Goal: Task Accomplishment & Management: Manage account settings

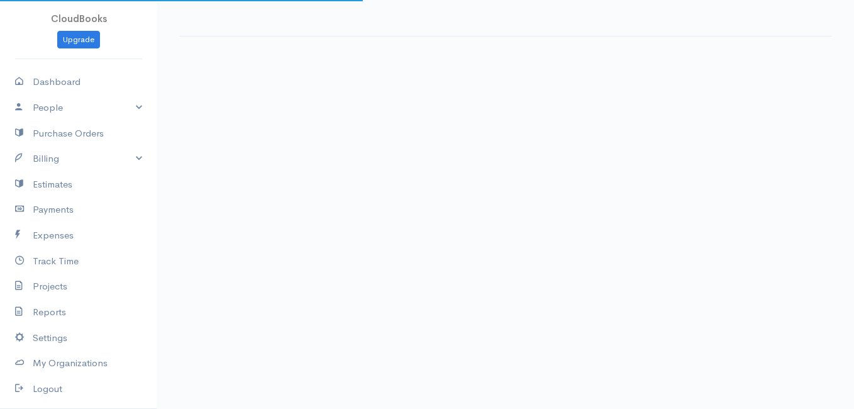
select select "thistoyear"
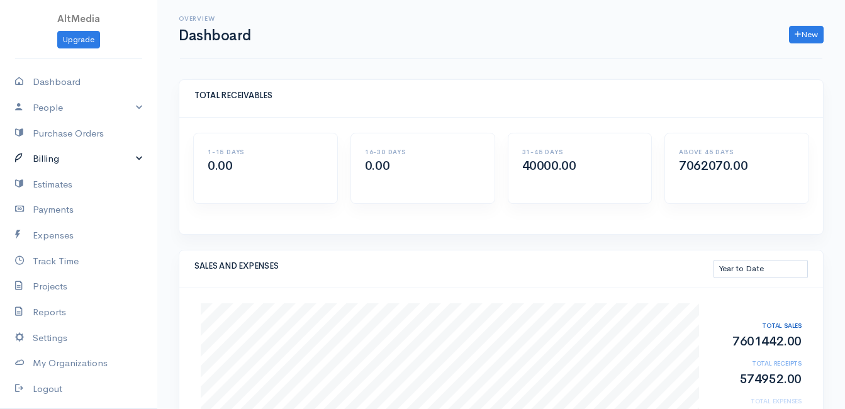
click at [80, 161] on link "Billing" at bounding box center [78, 159] width 157 height 26
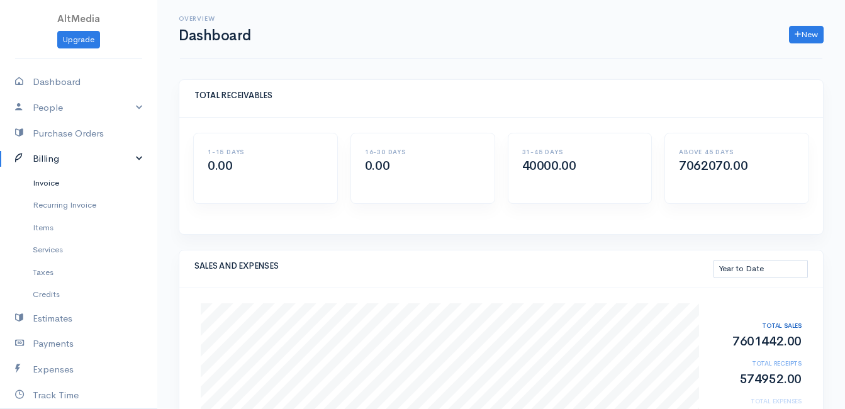
click at [71, 179] on link "Invoice" at bounding box center [78, 183] width 157 height 23
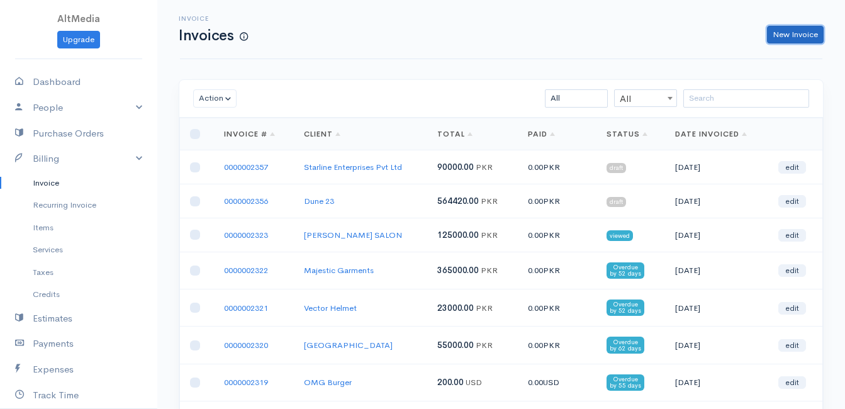
click at [792, 30] on link "New Invoice" at bounding box center [795, 35] width 57 height 18
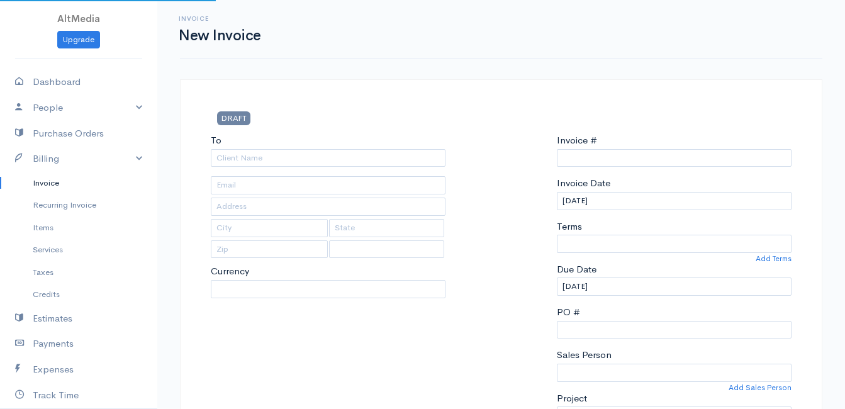
type input "0000002358"
select select "[GEOGRAPHIC_DATA]"
select select "PKR"
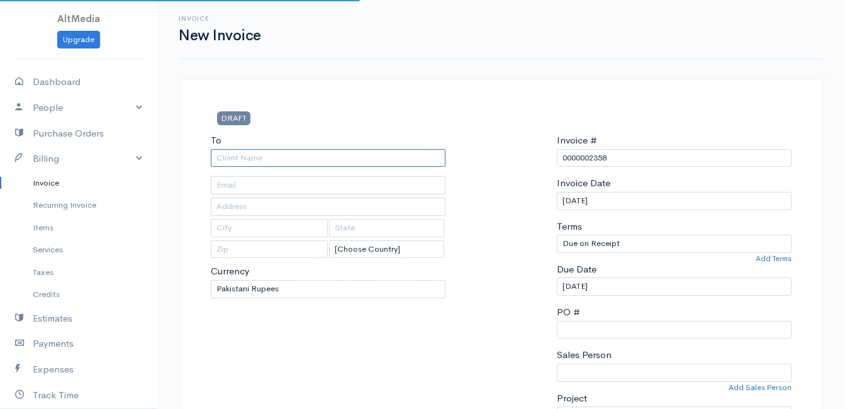
click at [355, 158] on input "To" at bounding box center [328, 158] width 235 height 18
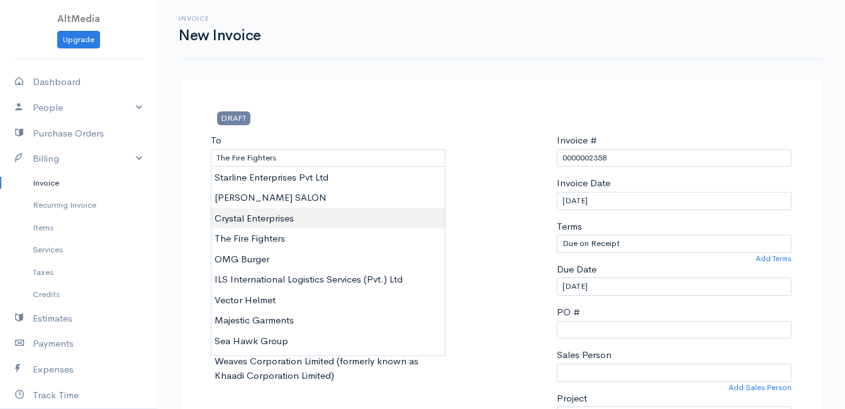
type input "Crystal Enterprises"
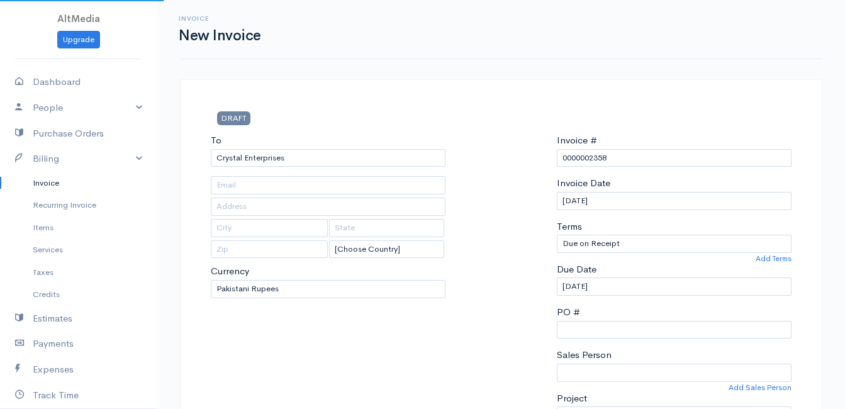
type input "[EMAIL_ADDRESS][DOMAIN_NAME]"
type input "Office [STREET_ADDRESS]"
type input "[GEOGRAPHIC_DATA]"
type input "Sindh"
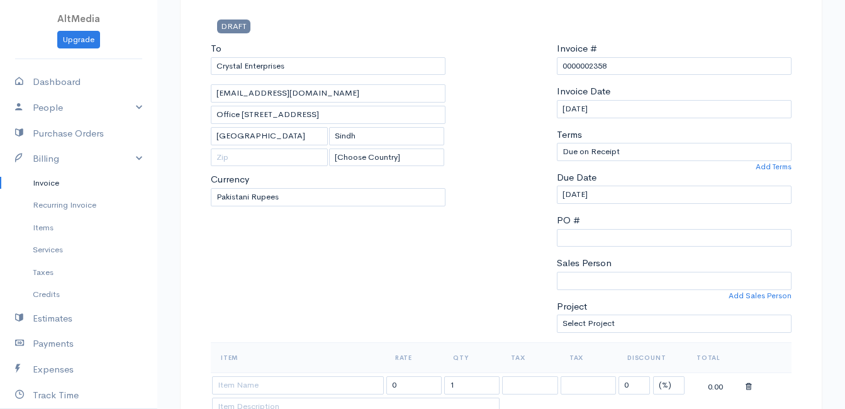
scroll to position [117, 0]
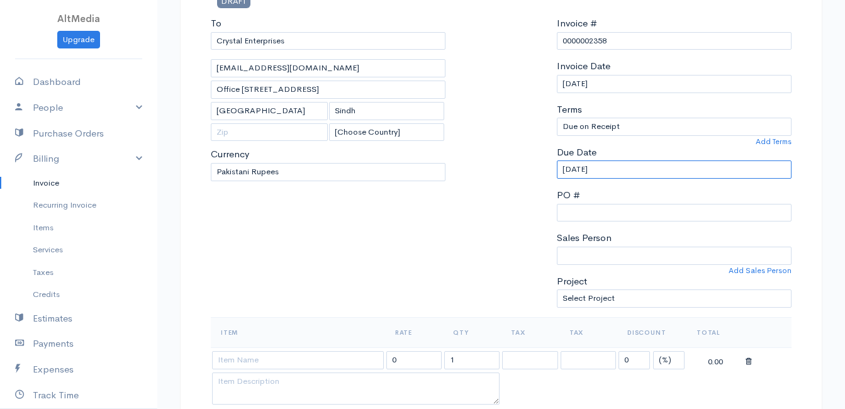
click at [571, 167] on input "[DATE]" at bounding box center [674, 169] width 235 height 18
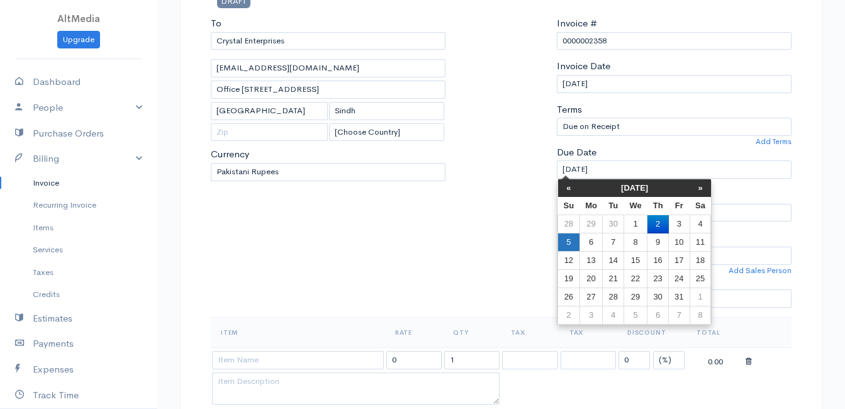
click at [566, 239] on td "5" at bounding box center [569, 242] width 22 height 18
click at [605, 164] on input "[DATE]" at bounding box center [674, 169] width 235 height 18
click at [697, 188] on th "»" at bounding box center [699, 188] width 21 height 18
click at [569, 186] on th "«" at bounding box center [569, 188] width 22 height 18
click at [672, 243] on td "10" at bounding box center [679, 242] width 21 height 18
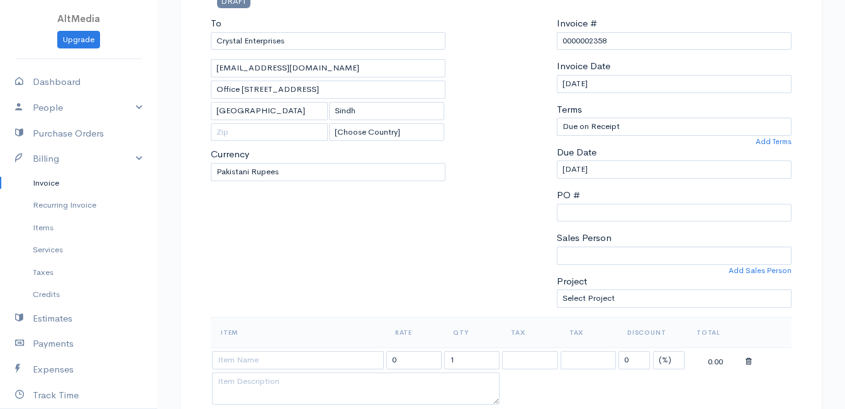
scroll to position [182, 0]
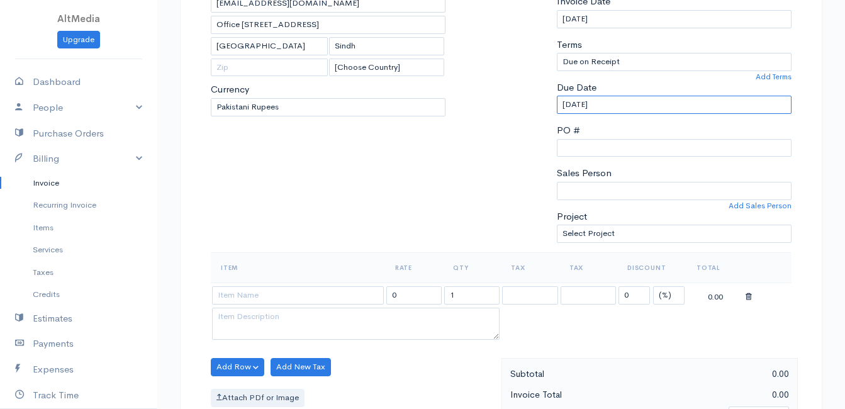
click at [569, 109] on input "[DATE]" at bounding box center [674, 105] width 235 height 18
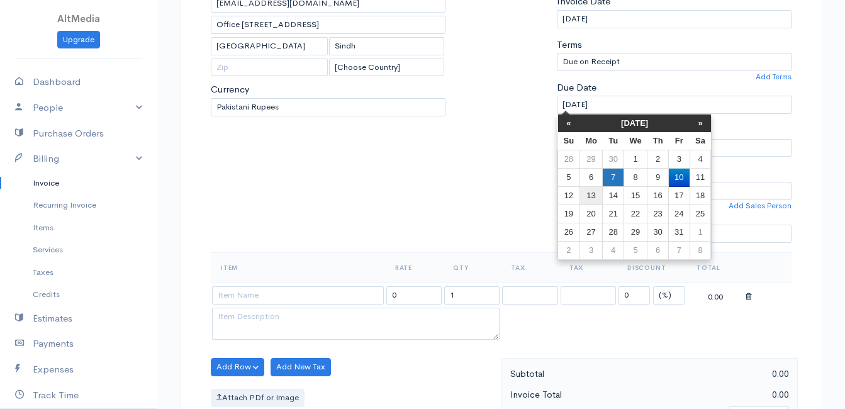
click at [613, 180] on td "7" at bounding box center [613, 178] width 21 height 18
type input "[DATE]"
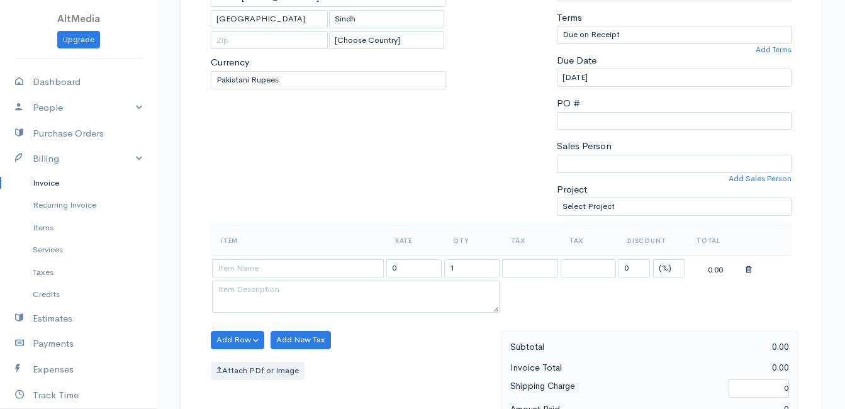
scroll to position [213, 0]
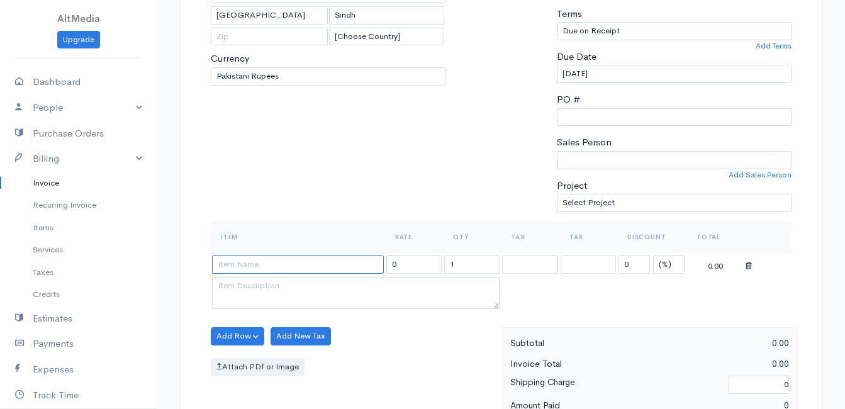
click at [361, 259] on input at bounding box center [298, 264] width 172 height 18
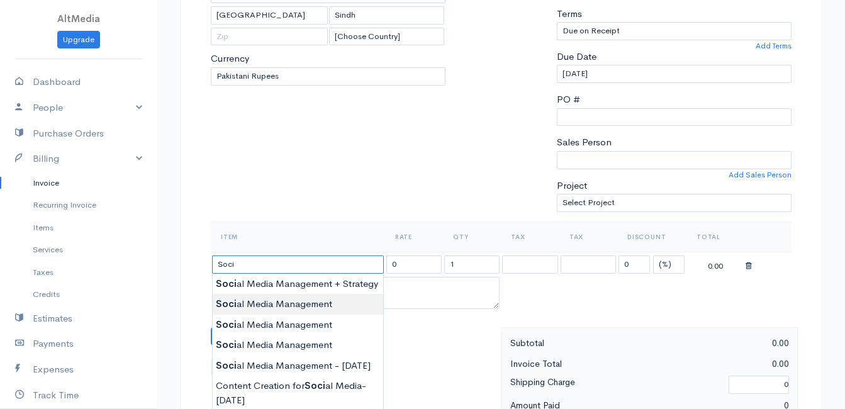
type input "Social Media Management"
type input "75000.00"
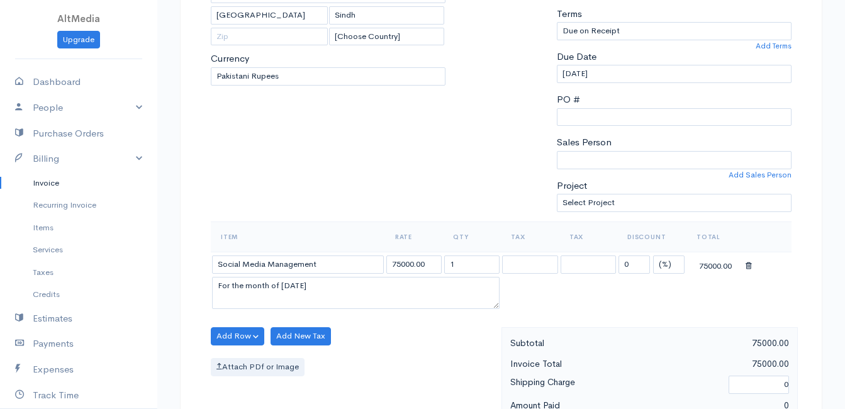
click at [311, 303] on body "AltMedia Upgrade Dashboard People Clients Vendors Staff Users Purchase Orders B…" at bounding box center [422, 331] width 845 height 1088
drag, startPoint x: 431, startPoint y: 260, endPoint x: 351, endPoint y: 269, distance: 80.4
click at [351, 269] on tr "Social Media Management 75000.00 1 Service Tax 13% Service Tax Bank Charges Ser…" at bounding box center [501, 264] width 581 height 25
click at [308, 287] on textarea "For the month of [DATE]" at bounding box center [355, 293] width 287 height 33
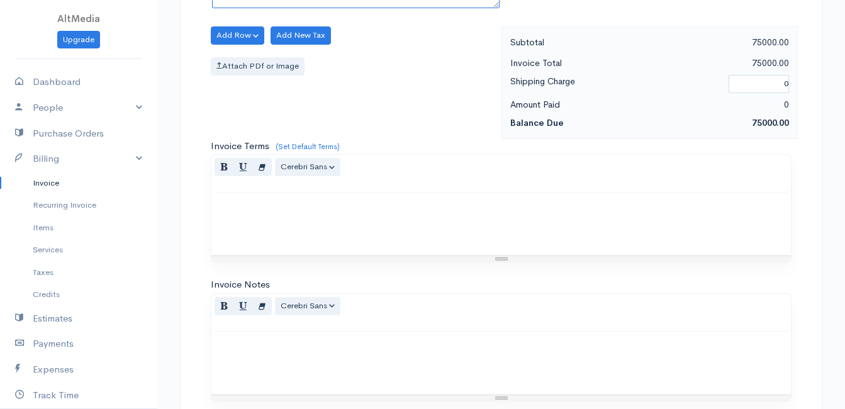
scroll to position [497, 0]
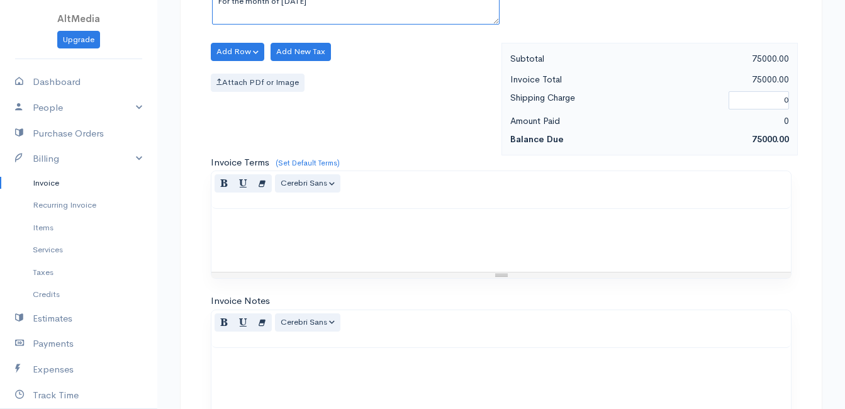
type textarea "For the month of [DATE]"
click at [233, 220] on p at bounding box center [501, 222] width 567 height 14
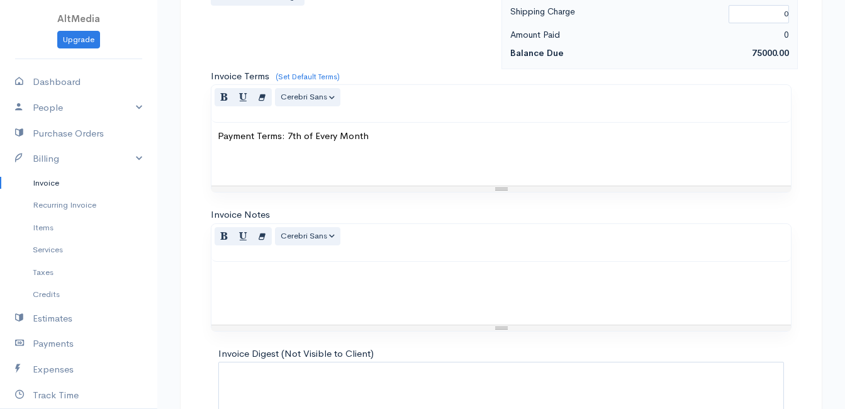
scroll to position [679, 0]
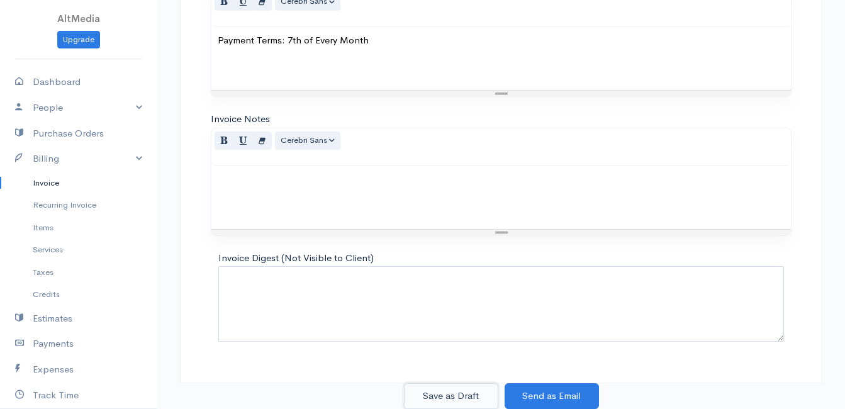
click at [442, 393] on button "Save as Draft" at bounding box center [451, 396] width 94 height 26
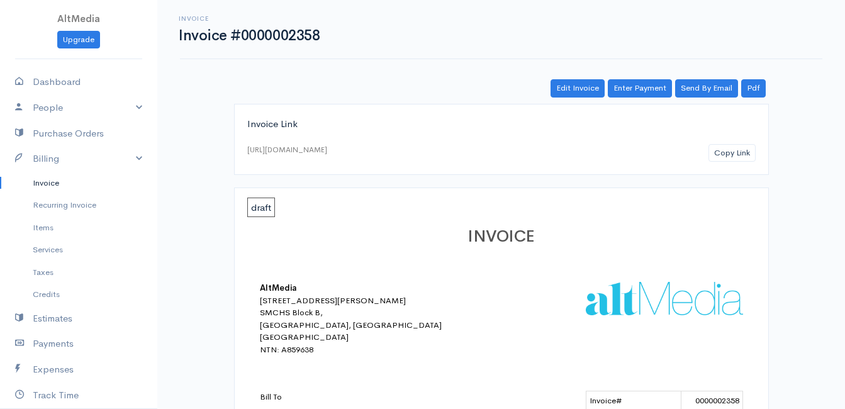
click at [54, 176] on link "Invoice" at bounding box center [78, 183] width 157 height 23
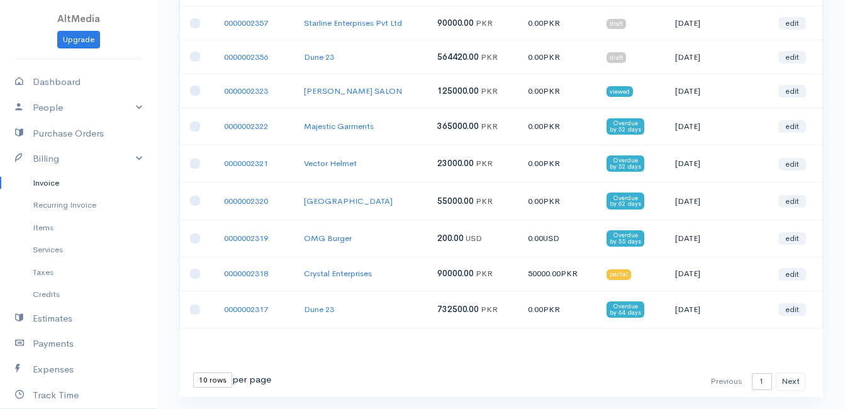
scroll to position [196, 0]
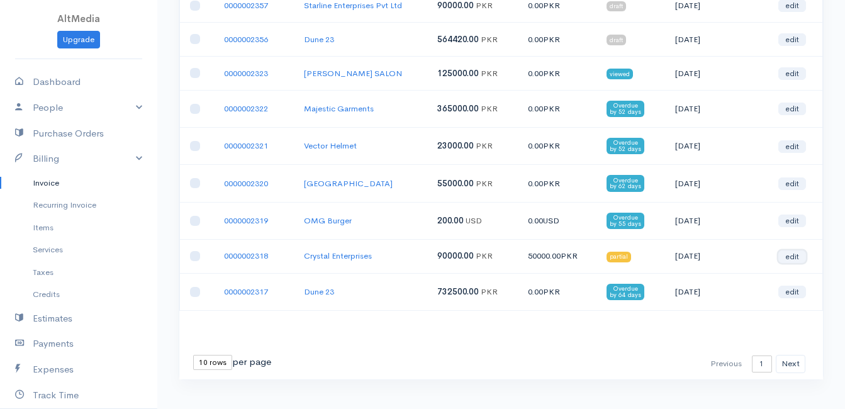
click at [791, 254] on link "edit" at bounding box center [792, 256] width 28 height 13
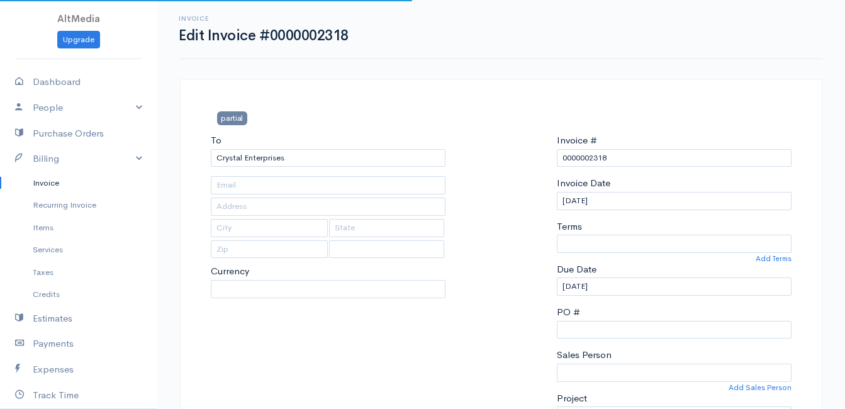
type input "[EMAIL_ADDRESS][DOMAIN_NAME]"
type input "Office [STREET_ADDRESS]"
type input "[GEOGRAPHIC_DATA]"
type input "Sindh"
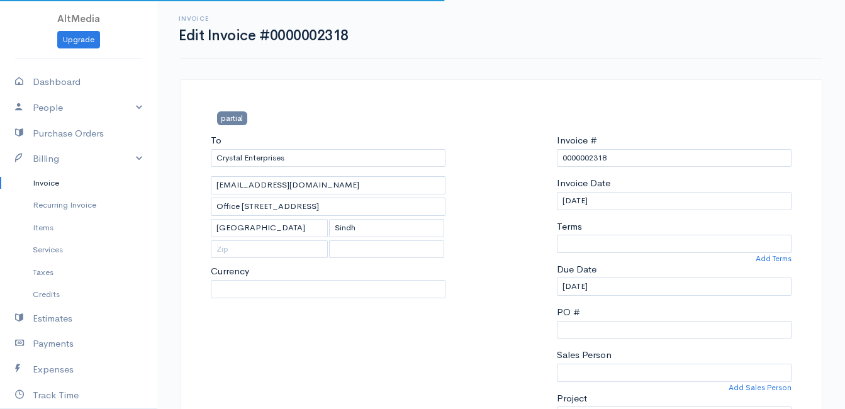
select select
select select "0"
select select "PKR"
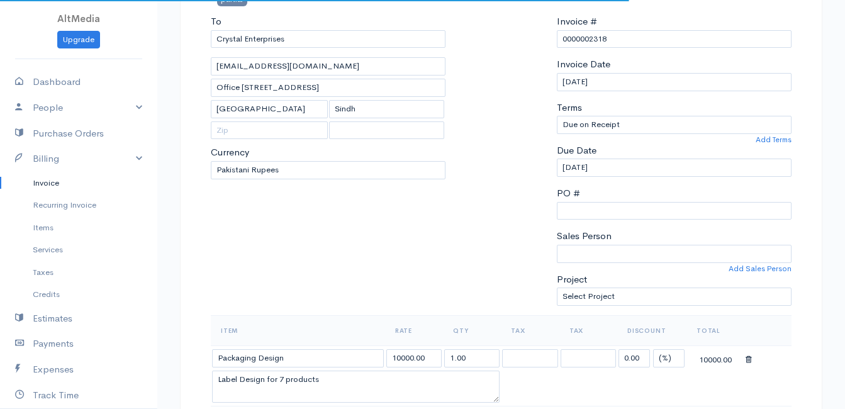
scroll to position [164, 0]
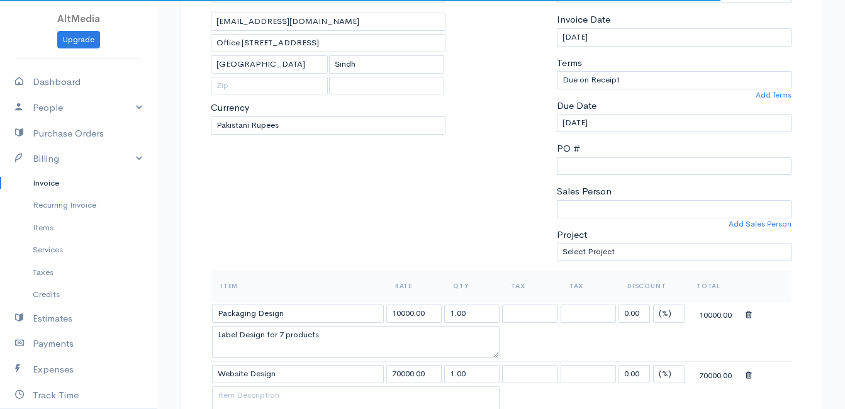
select select "[GEOGRAPHIC_DATA]"
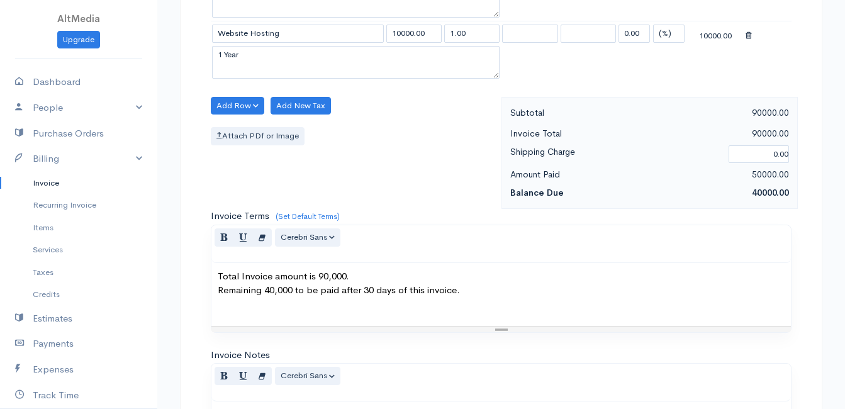
scroll to position [583, 0]
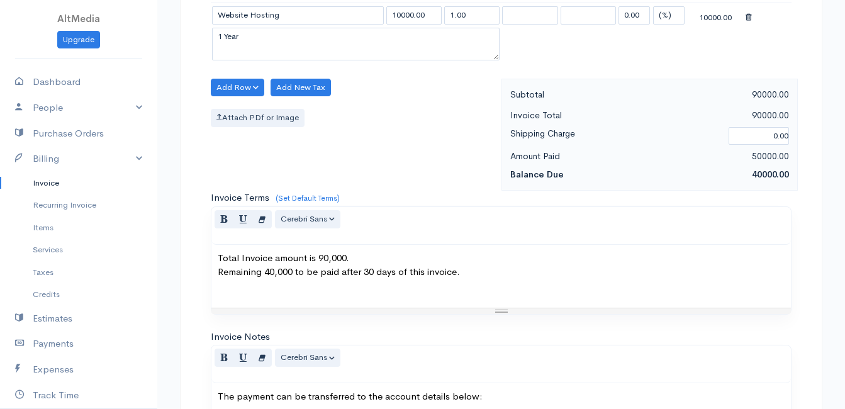
click at [750, 155] on div "50000.00" at bounding box center [722, 156] width 146 height 16
click at [57, 159] on link "Billing" at bounding box center [78, 159] width 157 height 26
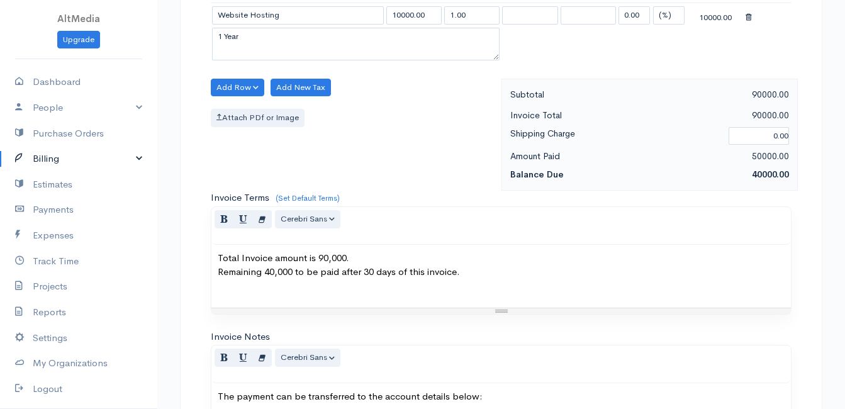
click at [55, 162] on link "Billing" at bounding box center [78, 159] width 157 height 26
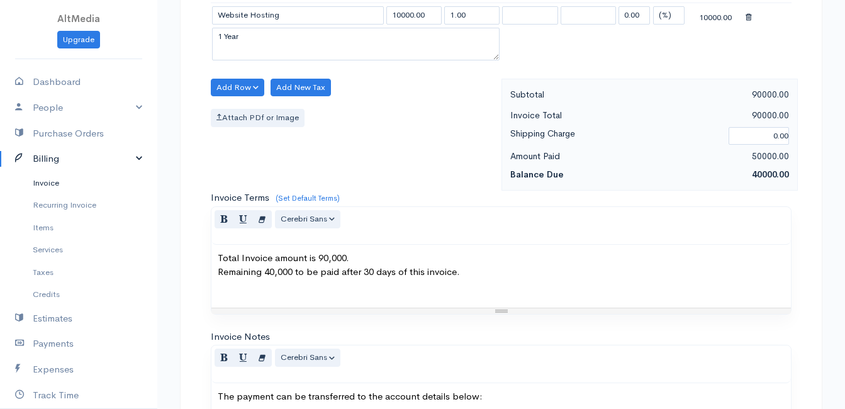
click at [53, 182] on link "Invoice" at bounding box center [78, 183] width 157 height 23
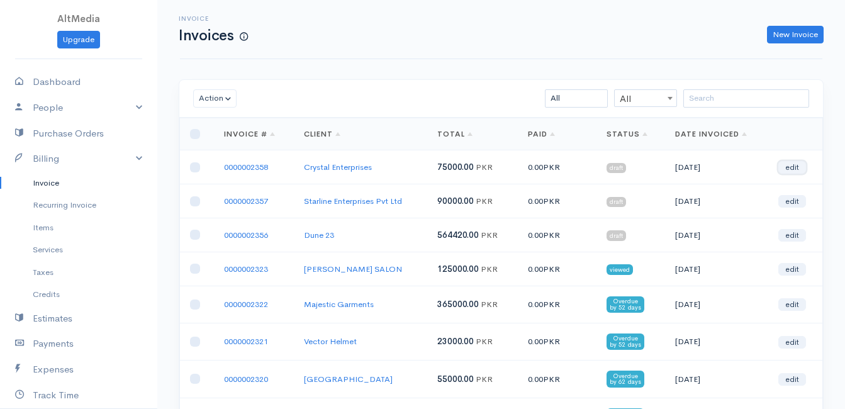
click at [799, 167] on link "edit" at bounding box center [792, 167] width 28 height 13
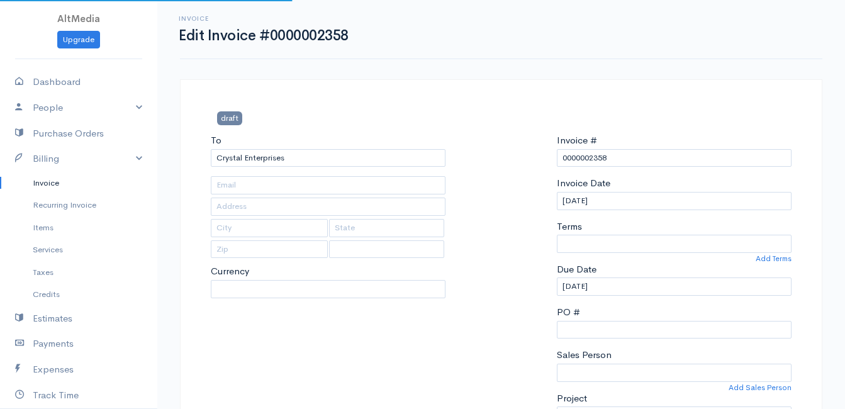
select select
select select "0"
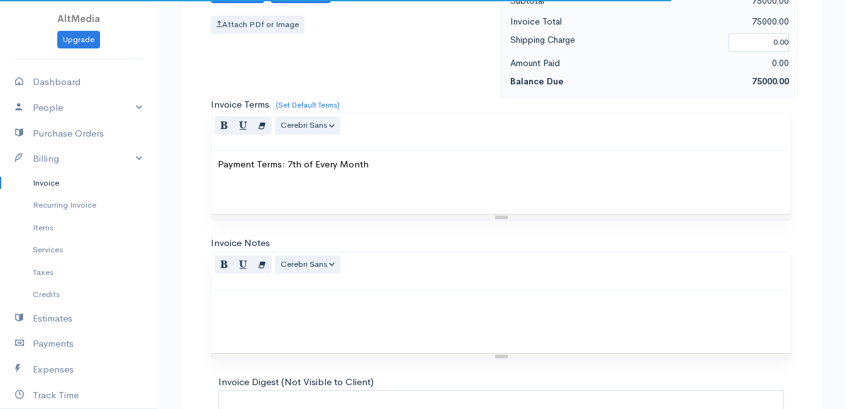
scroll to position [566, 0]
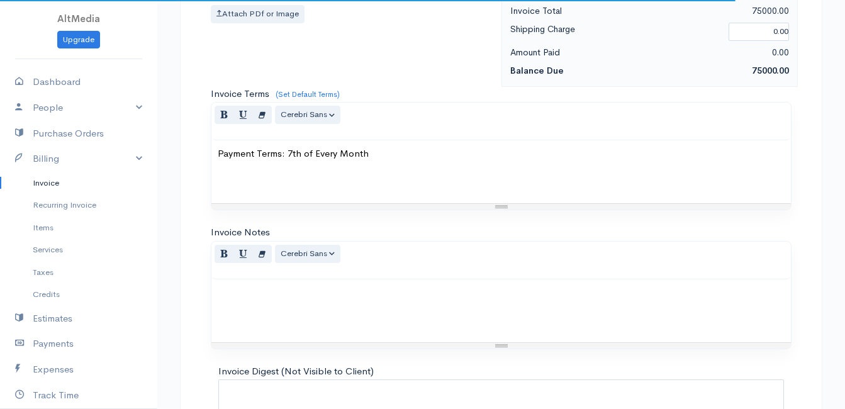
type input "[EMAIL_ADDRESS][DOMAIN_NAME]"
type input "Office [STREET_ADDRESS]"
type input "[GEOGRAPHIC_DATA]"
type input "Sindh"
select select "[GEOGRAPHIC_DATA]"
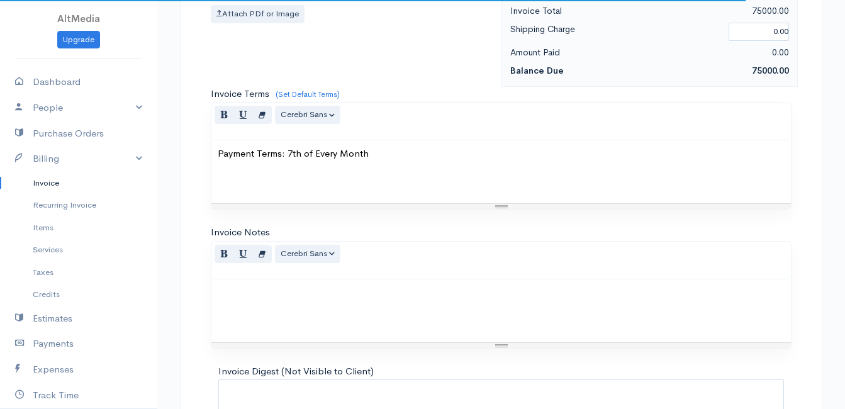
select select "PKR"
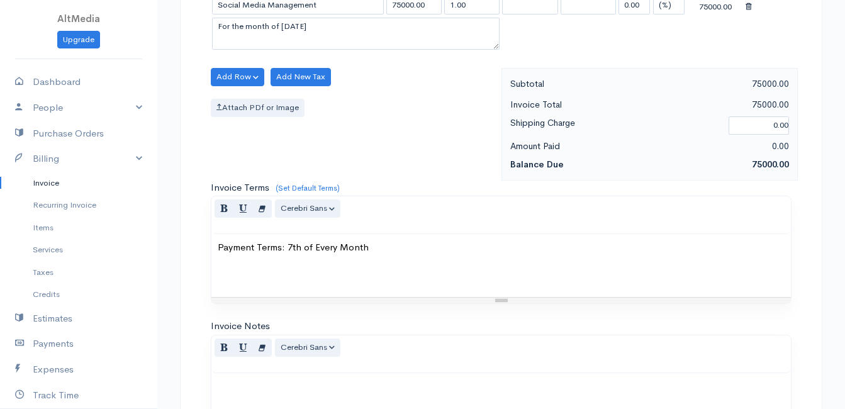
scroll to position [491, 0]
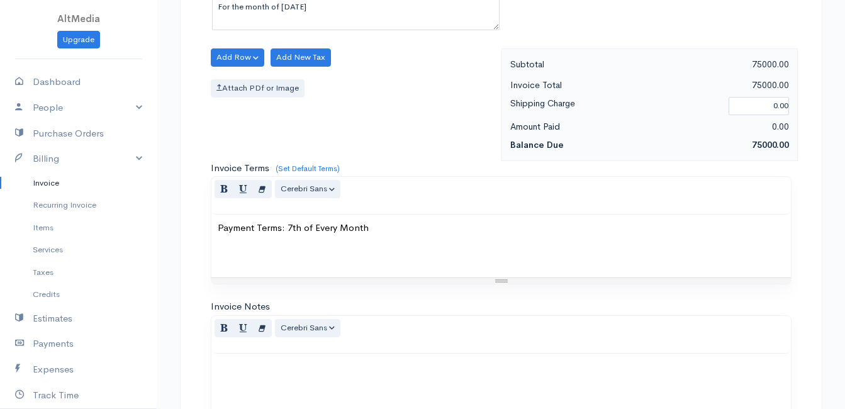
click at [398, 233] on p "Payment Terms: 7th of Every Month" at bounding box center [501, 228] width 567 height 14
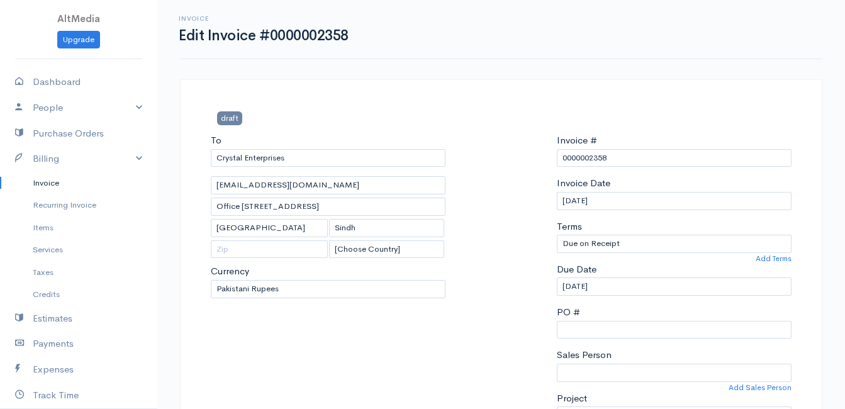
scroll to position [679, 0]
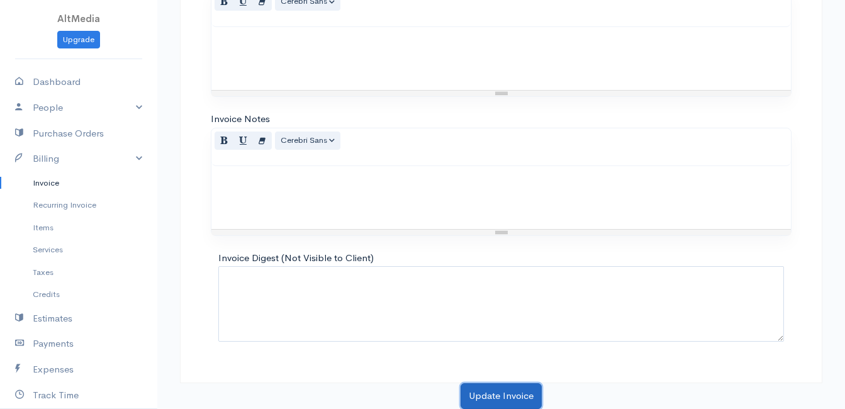
click at [499, 393] on button "Update Invoice" at bounding box center [500, 396] width 81 height 26
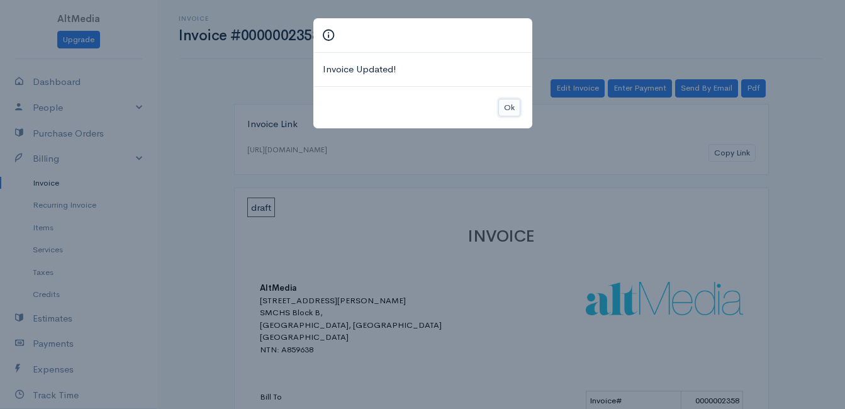
click at [513, 107] on button "Ok" at bounding box center [509, 108] width 22 height 18
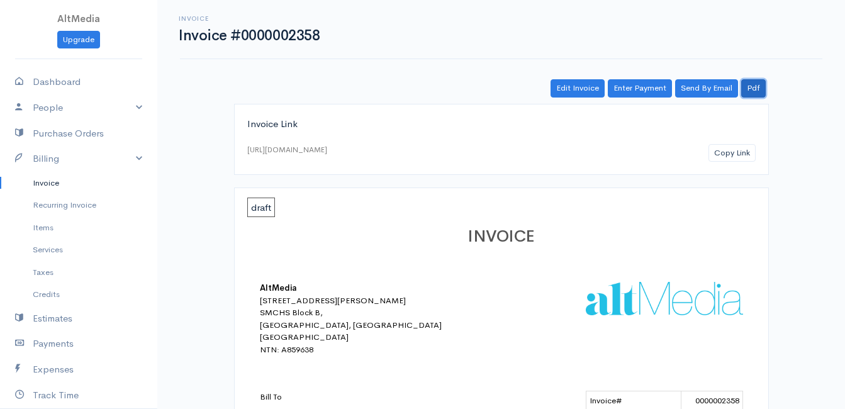
click at [758, 86] on link "Pdf" at bounding box center [753, 88] width 25 height 18
click at [576, 83] on link "Edit Invoice" at bounding box center [577, 88] width 54 height 18
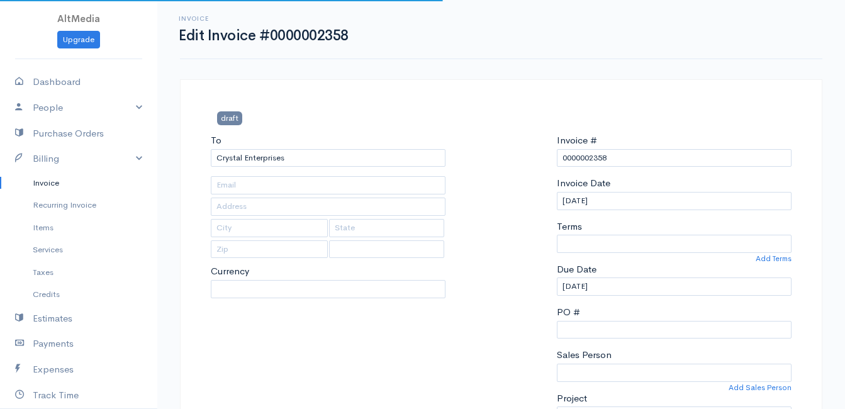
type input "[EMAIL_ADDRESS][DOMAIN_NAME]"
type input "Office [STREET_ADDRESS]"
type input "[GEOGRAPHIC_DATA]"
type input "Sindh"
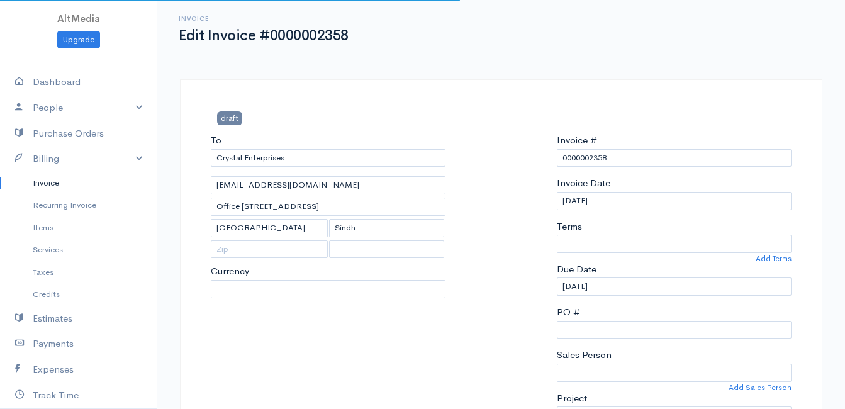
select select
select select "[GEOGRAPHIC_DATA]"
select select "PKR"
select select "0"
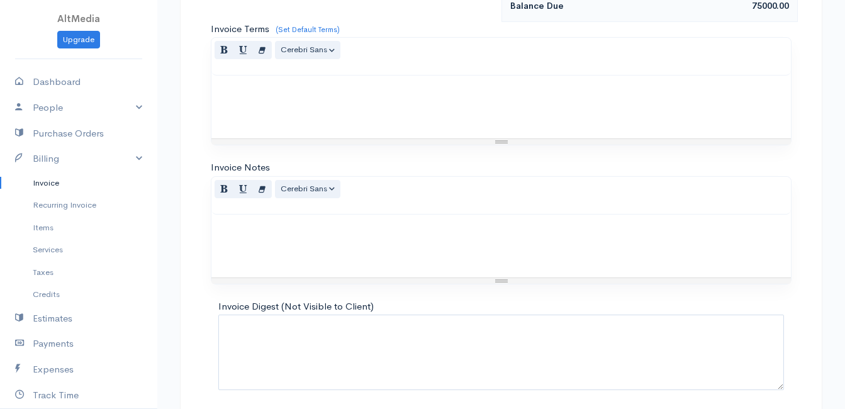
scroll to position [668, 0]
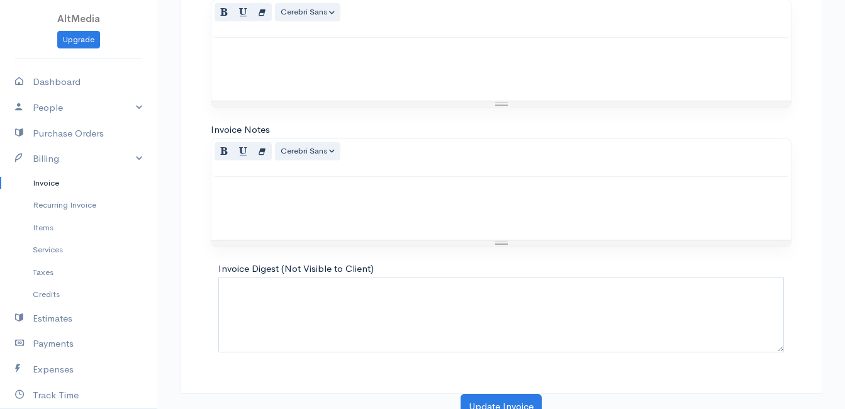
click at [393, 204] on div at bounding box center [500, 208] width 579 height 63
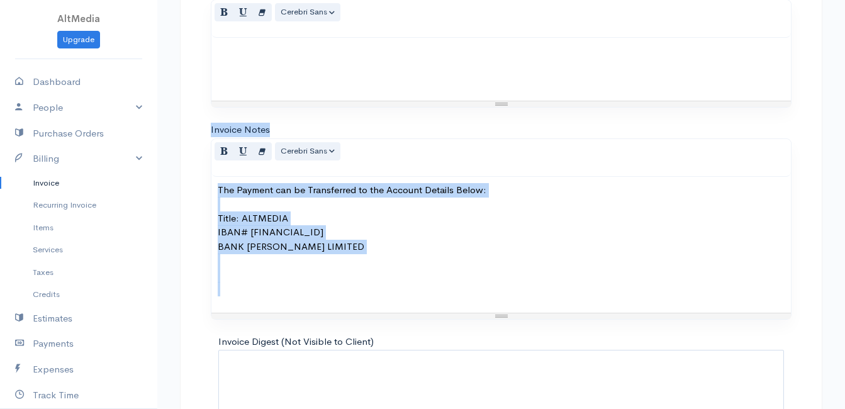
drag, startPoint x: 843, startPoint y: 311, endPoint x: 856, endPoint y: 106, distance: 205.5
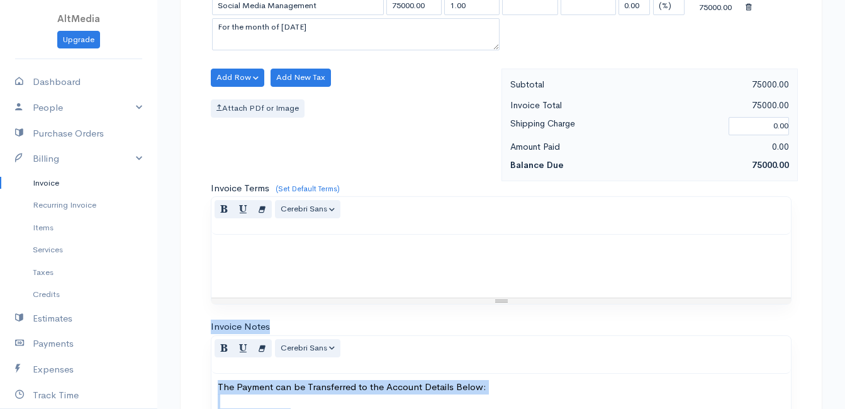
scroll to position [752, 0]
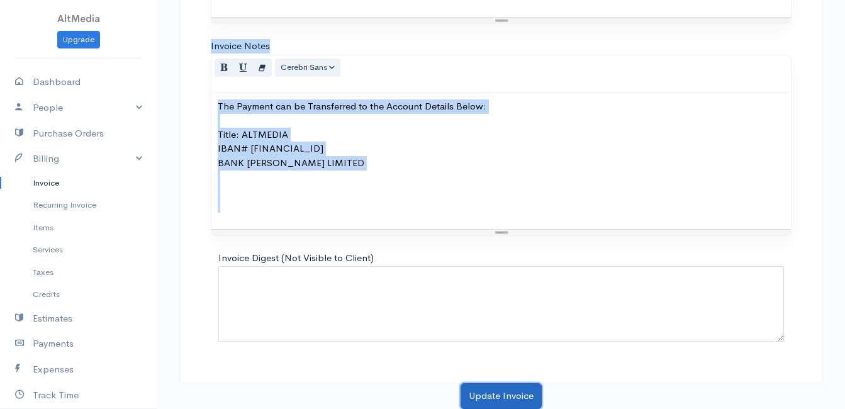
click at [507, 399] on button "Update Invoice" at bounding box center [500, 396] width 81 height 26
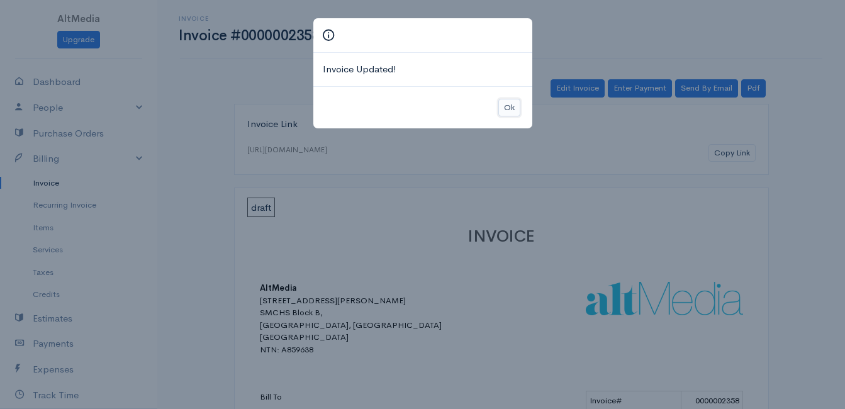
click at [502, 108] on button "Ok" at bounding box center [509, 108] width 22 height 18
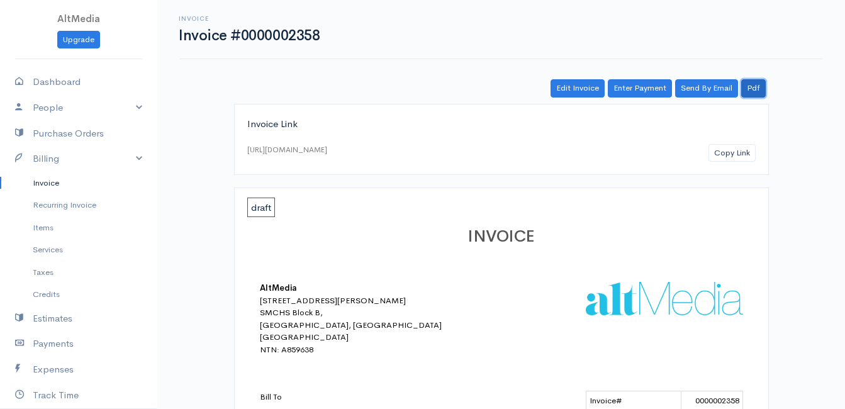
click at [760, 83] on link "Pdf" at bounding box center [753, 88] width 25 height 18
click at [630, 87] on link "Enter Payment" at bounding box center [640, 88] width 64 height 18
